Goal: Information Seeking & Learning: Learn about a topic

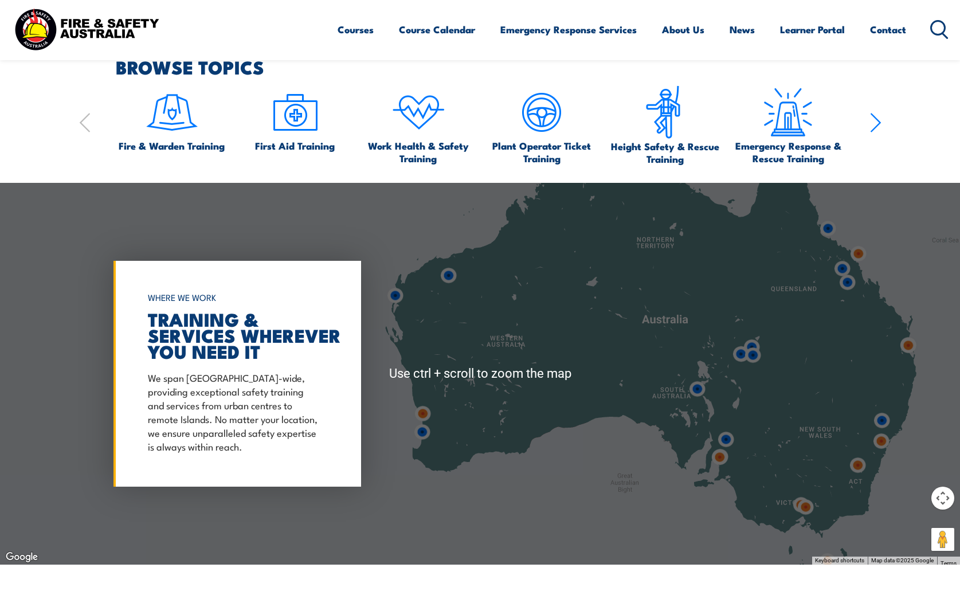
scroll to position [867, 0]
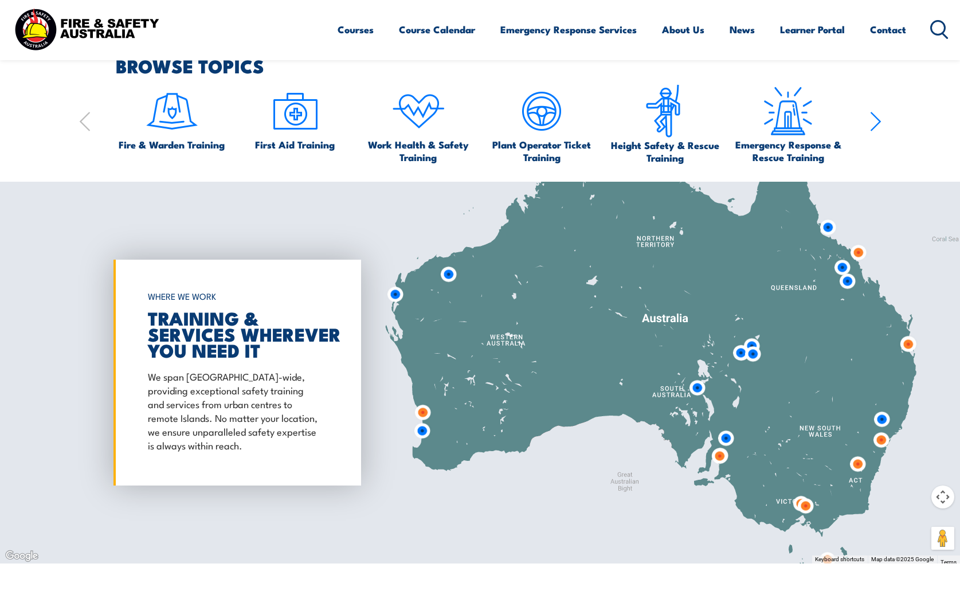
click at [849, 283] on img at bounding box center [847, 281] width 21 height 21
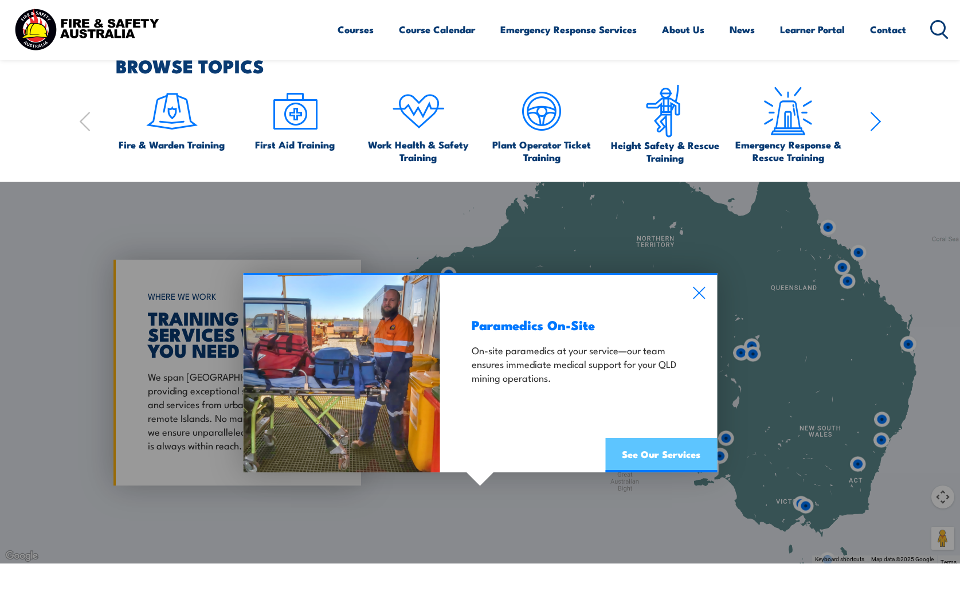
click at [657, 454] on link "See Our Services" at bounding box center [661, 455] width 112 height 34
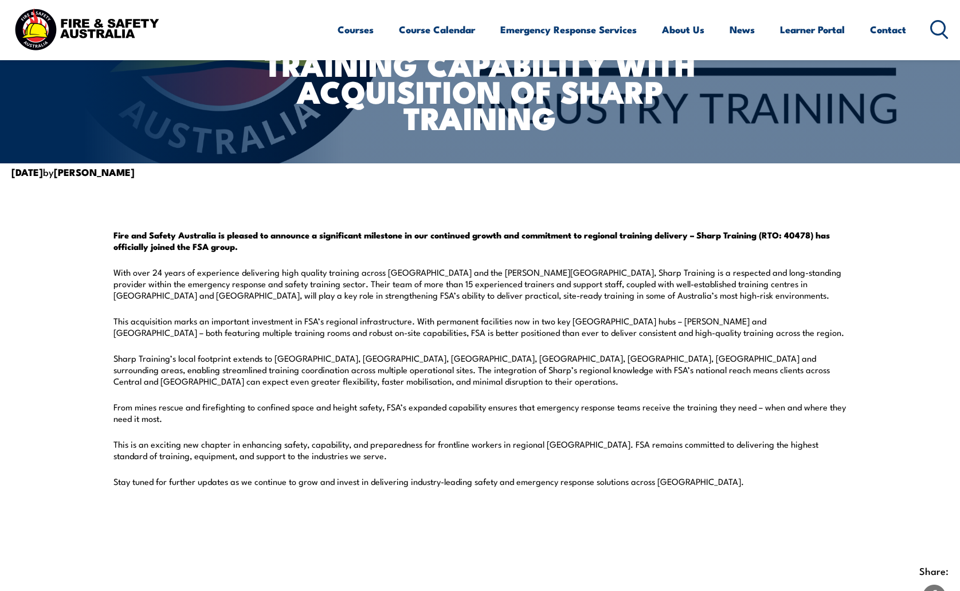
scroll to position [170, 0]
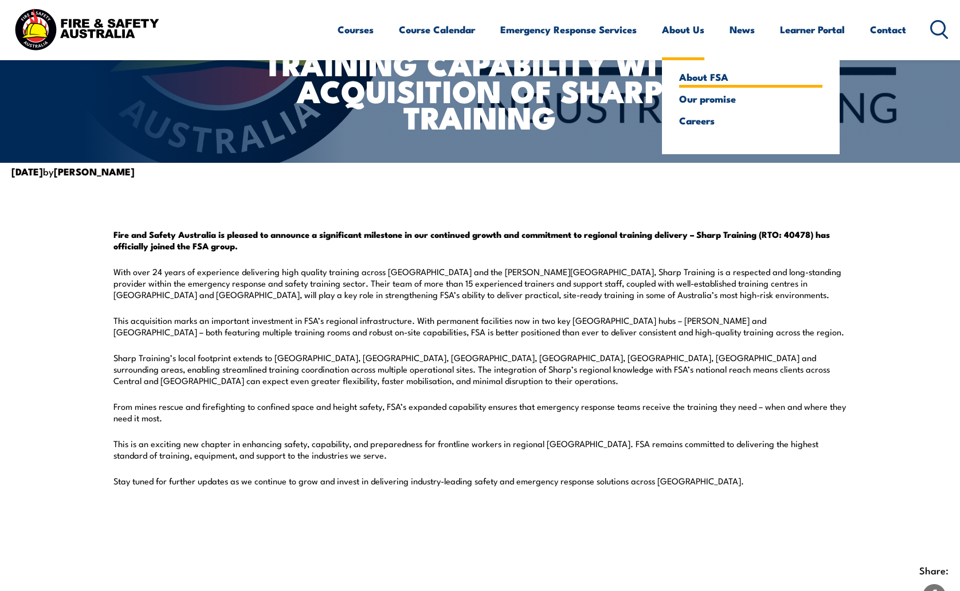
click at [707, 79] on link "About FSA" at bounding box center [750, 77] width 143 height 10
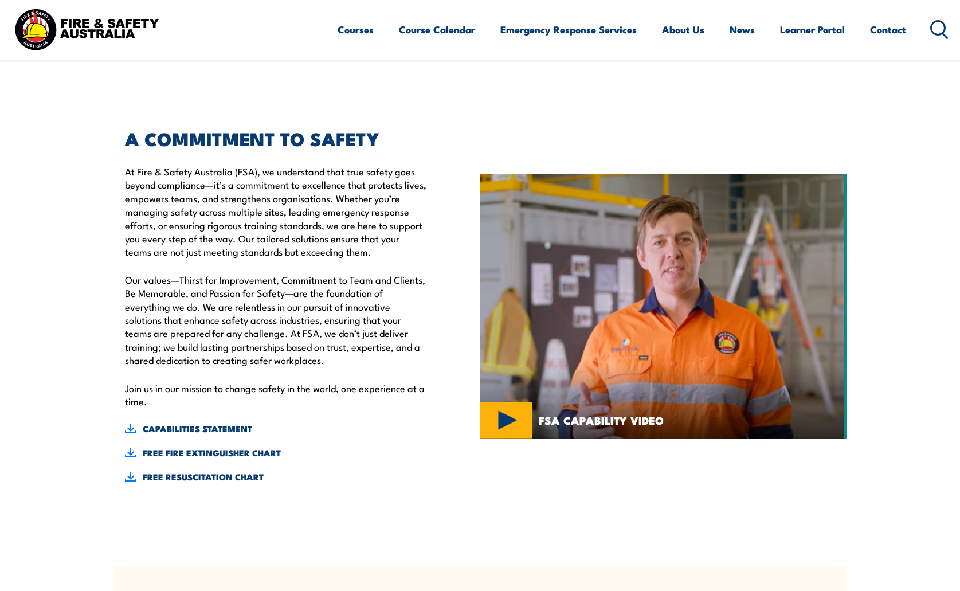
scroll to position [277, 0]
click at [177, 425] on link "CAPABILITIES STATEMENT" at bounding box center [276, 428] width 303 height 13
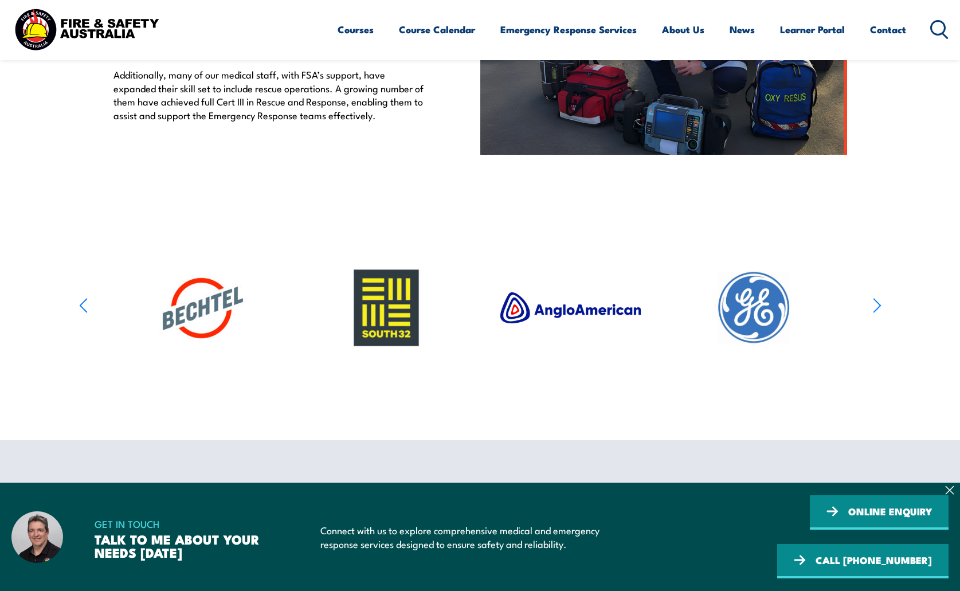
scroll to position [481, 0]
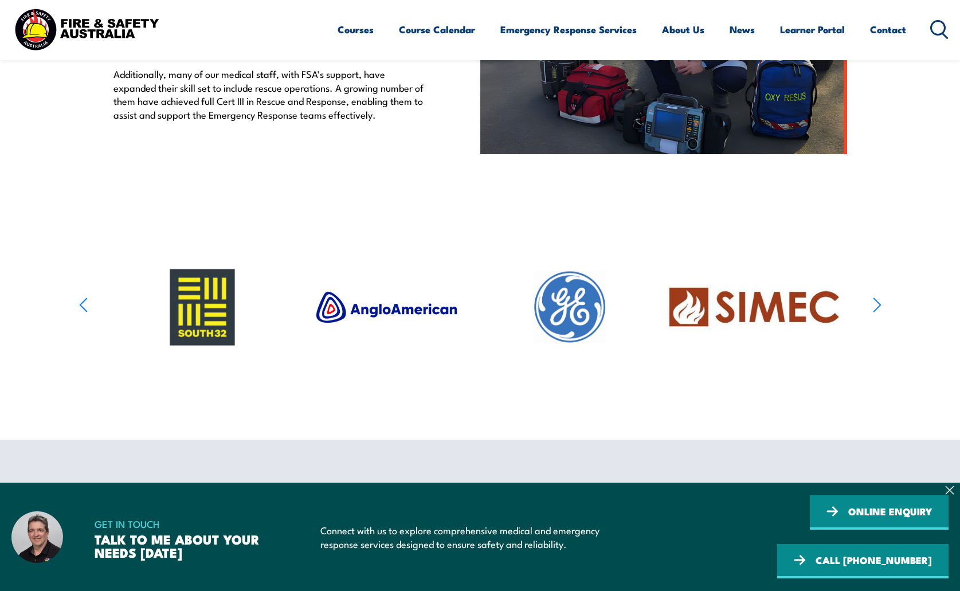
click at [879, 303] on icon "button" at bounding box center [877, 305] width 9 height 17
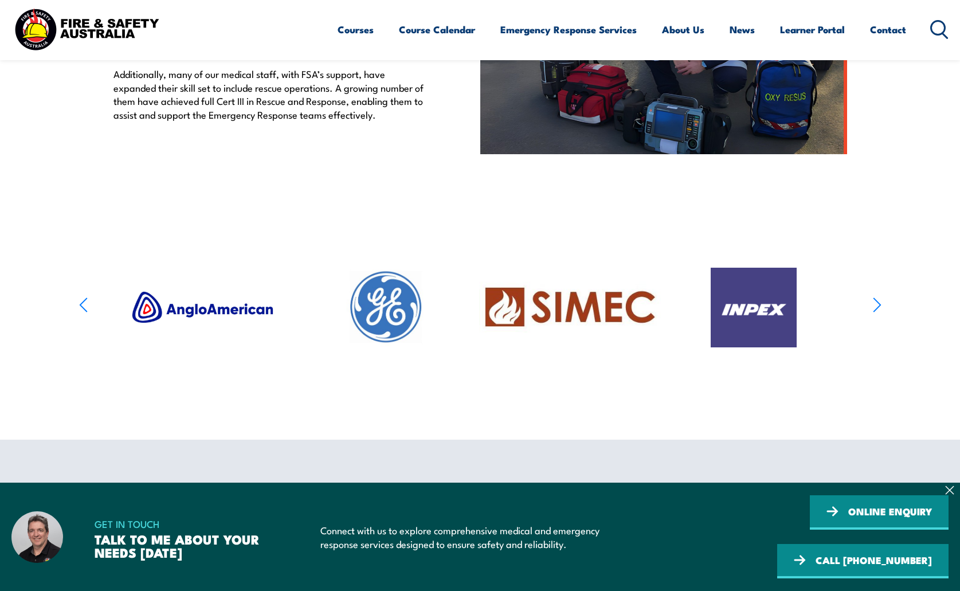
click at [879, 303] on icon "button" at bounding box center [877, 305] width 9 height 17
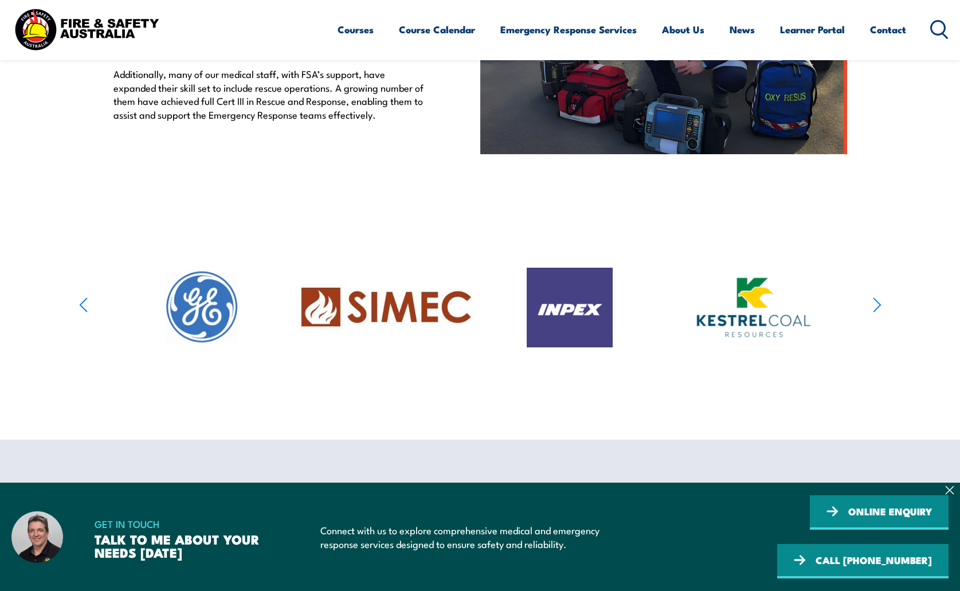
click at [879, 303] on icon "button" at bounding box center [877, 305] width 9 height 17
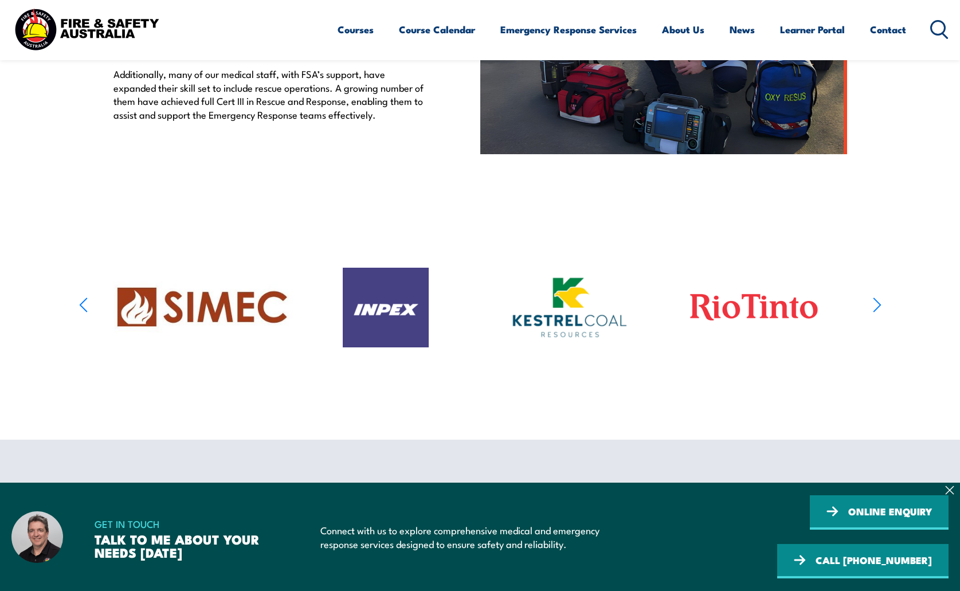
click at [879, 303] on icon "button" at bounding box center [877, 305] width 9 height 17
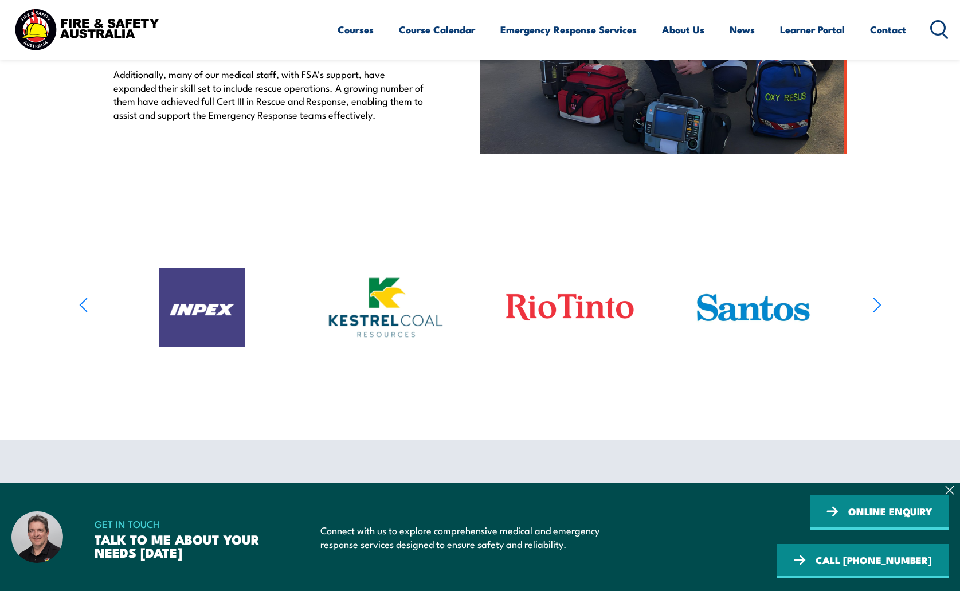
click at [879, 303] on icon "button" at bounding box center [877, 305] width 9 height 17
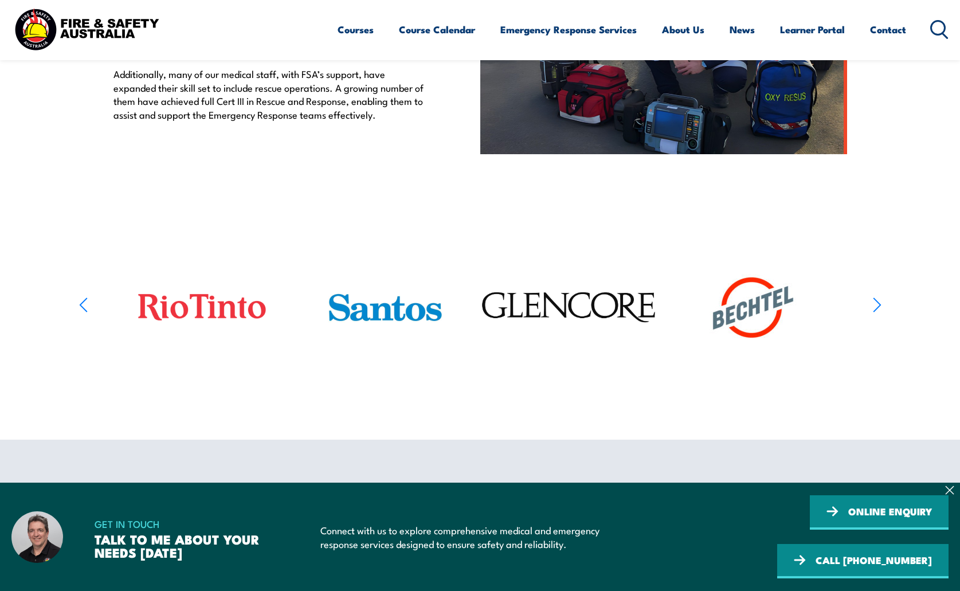
click at [879, 303] on icon "button" at bounding box center [877, 305] width 9 height 17
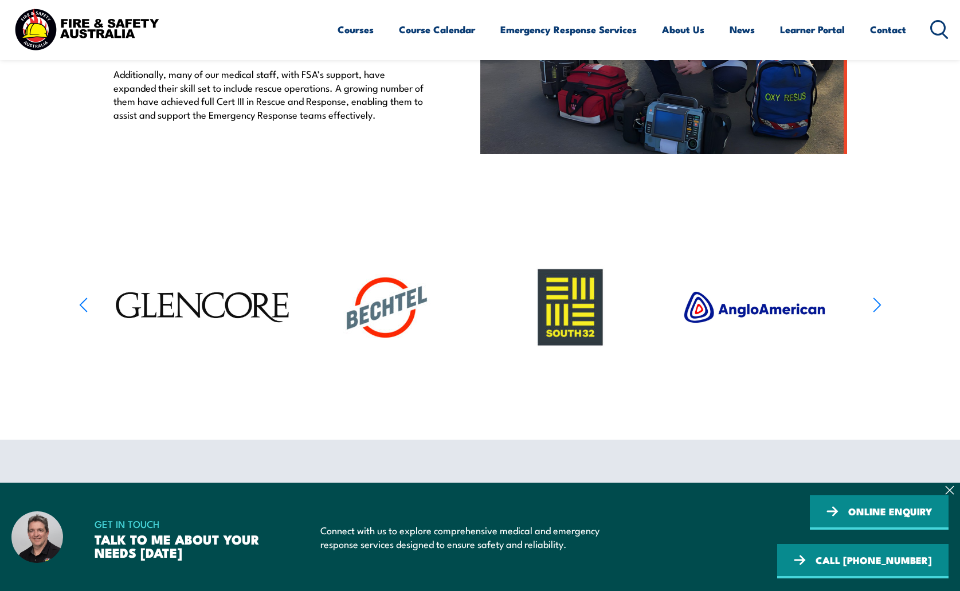
click at [83, 307] on icon "button" at bounding box center [83, 305] width 9 height 17
click at [880, 305] on icon "button" at bounding box center [876, 305] width 7 height 14
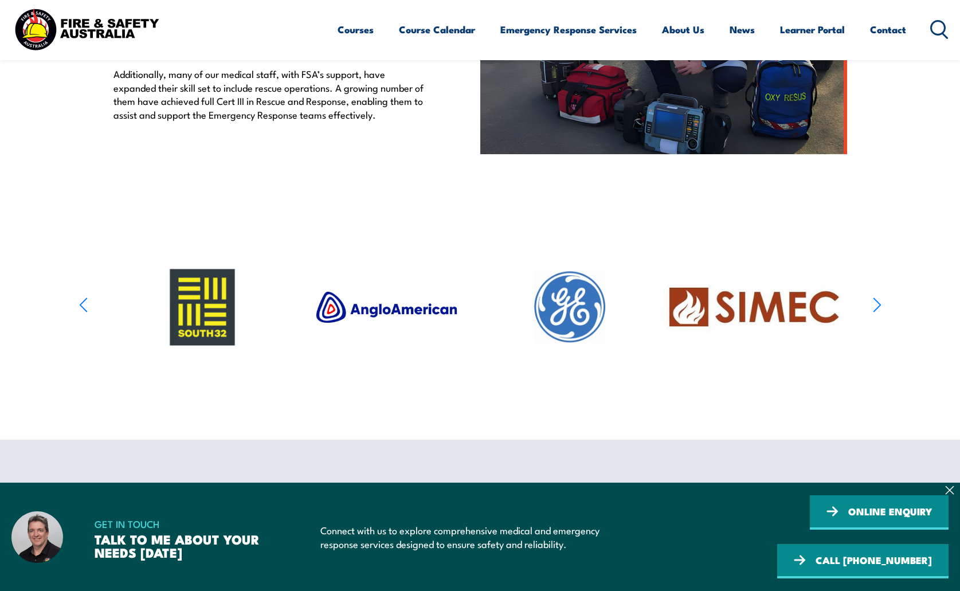
click at [880, 305] on icon "button" at bounding box center [876, 305] width 7 height 14
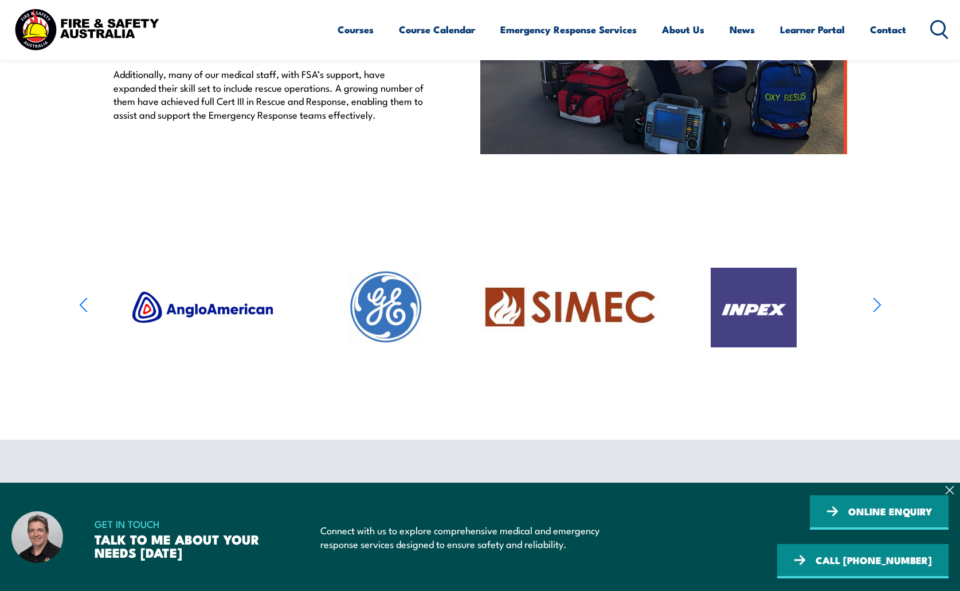
click at [880, 305] on icon "button" at bounding box center [876, 305] width 7 height 14
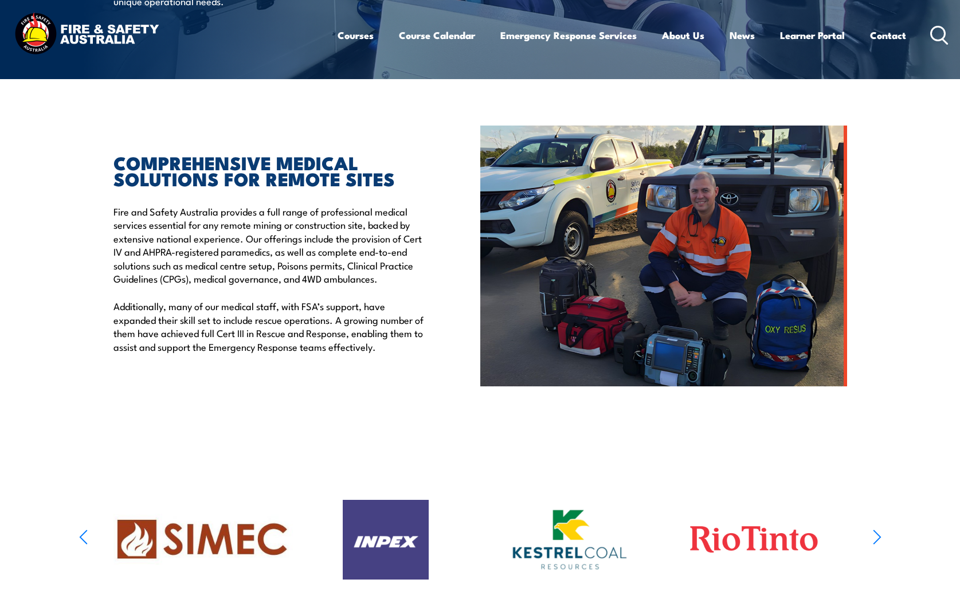
scroll to position [0, 0]
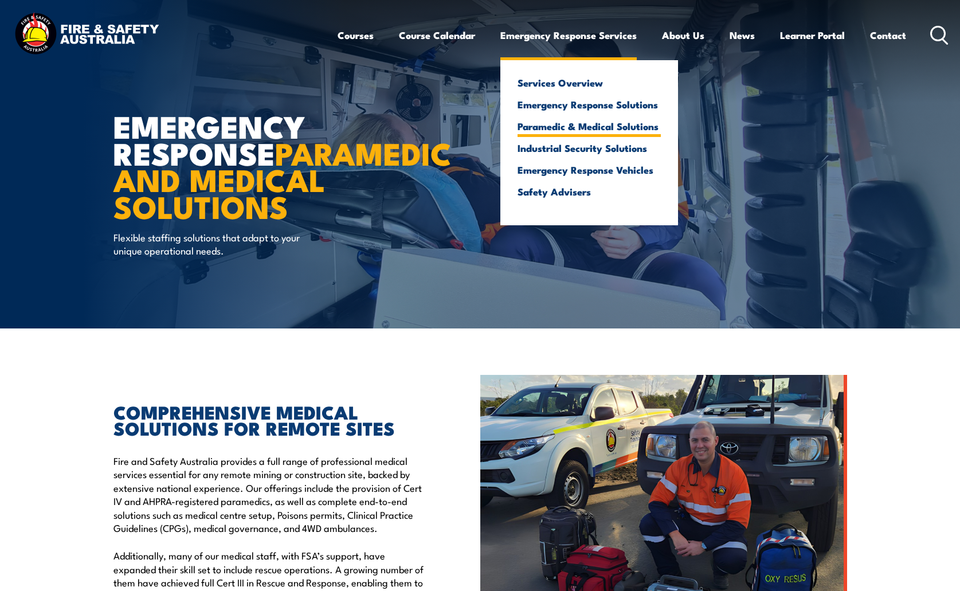
click at [594, 124] on link "Paramedic & Medical Solutions" at bounding box center [589, 126] width 143 height 10
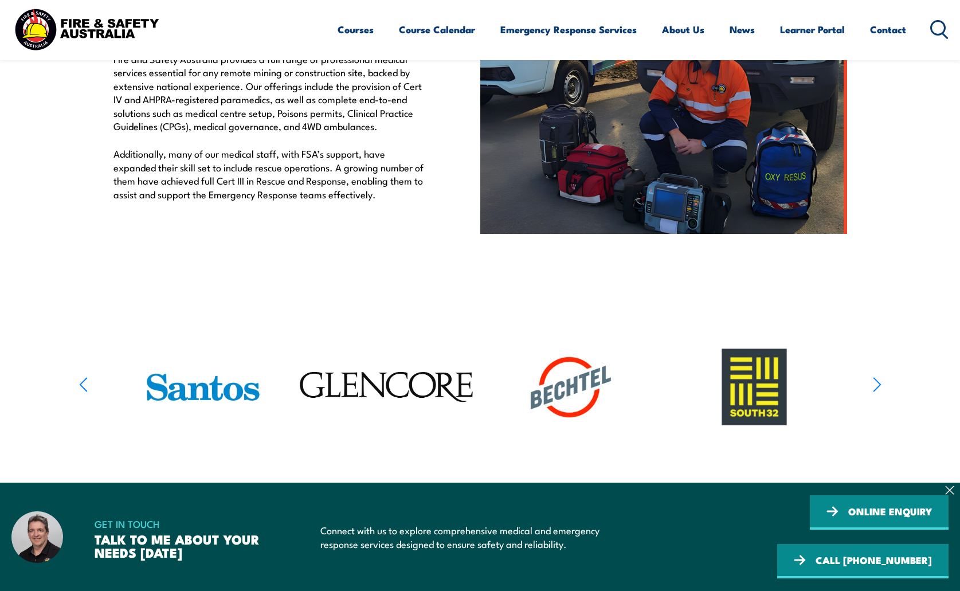
scroll to position [406, 0]
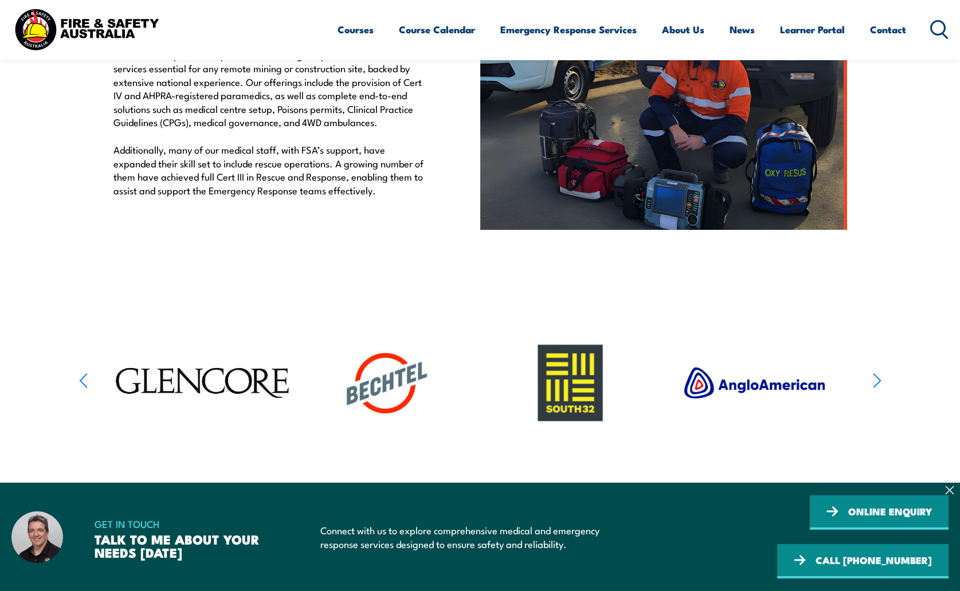
click at [878, 378] on icon "button" at bounding box center [877, 381] width 9 height 17
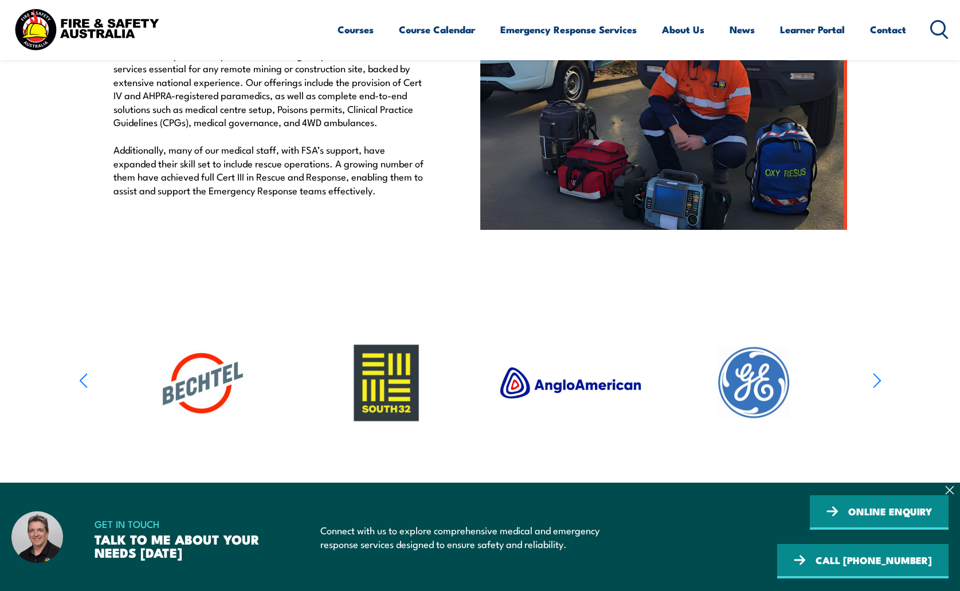
click at [878, 378] on icon "button" at bounding box center [877, 381] width 9 height 17
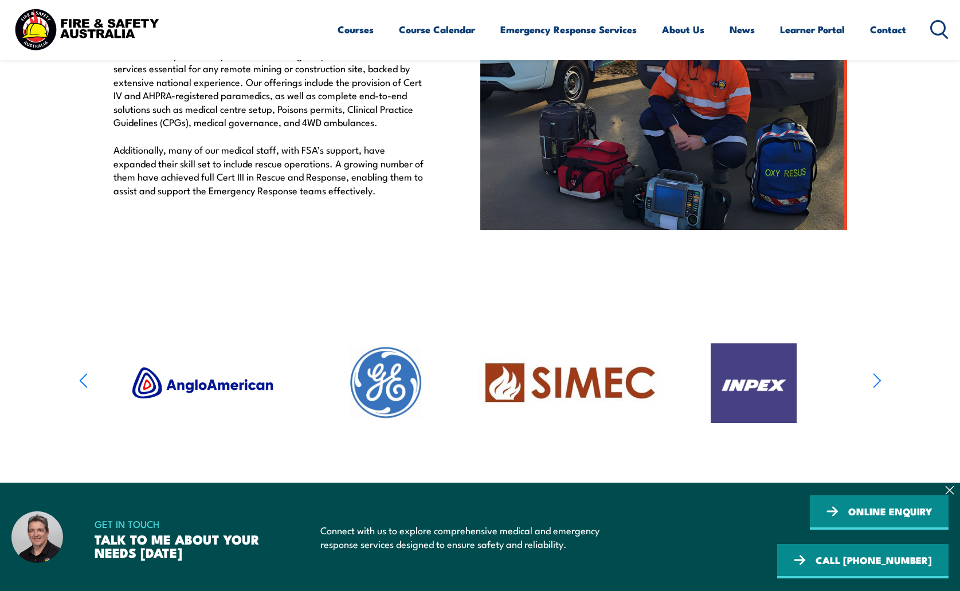
click at [878, 378] on icon "button" at bounding box center [877, 381] width 9 height 17
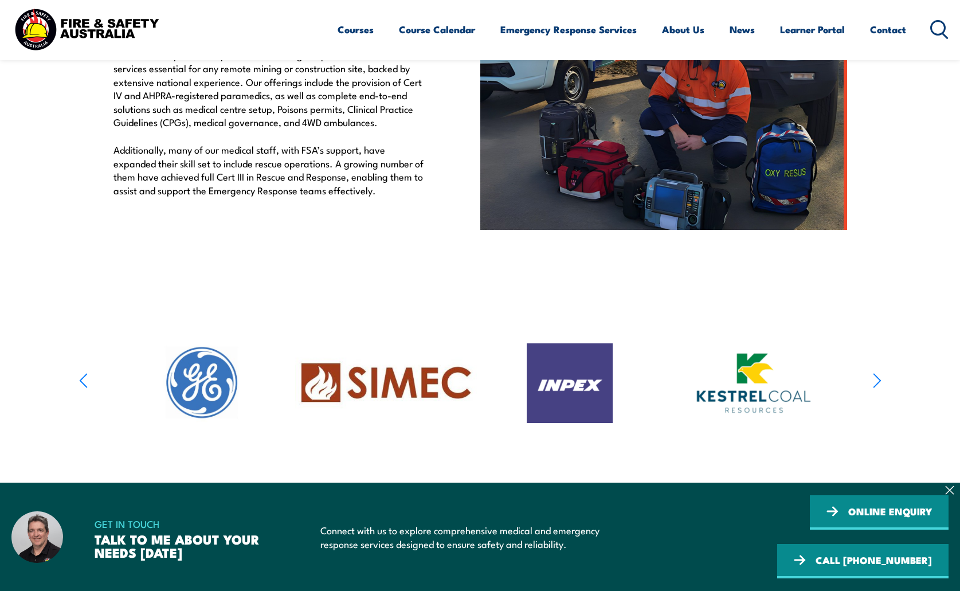
click at [878, 378] on icon "button" at bounding box center [877, 381] width 9 height 17
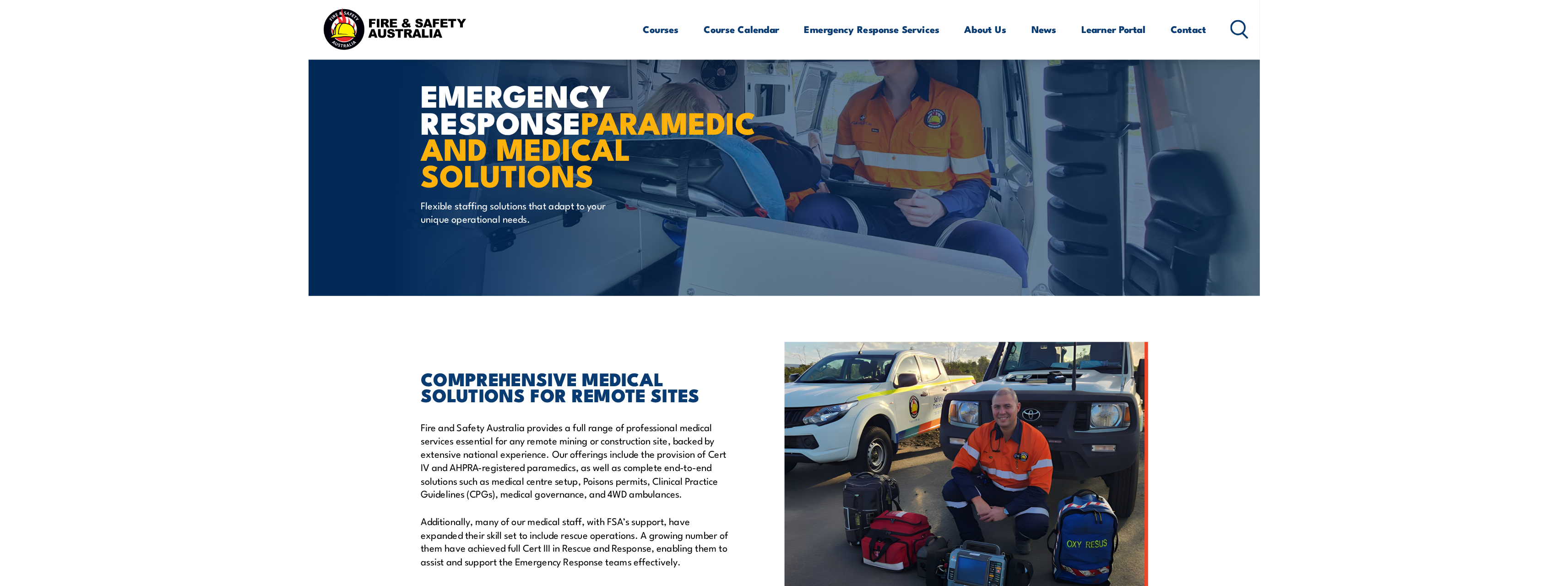
scroll to position [23, 0]
